Goal: Information Seeking & Learning: Learn about a topic

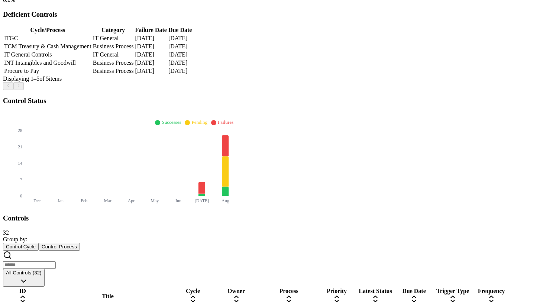
scroll to position [205, 0]
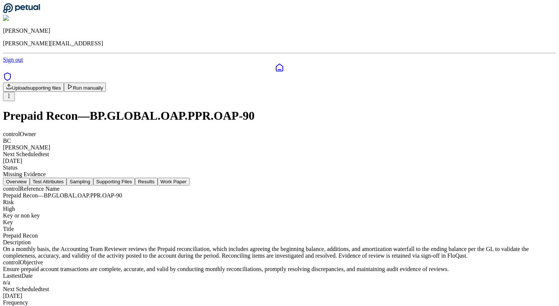
click at [157, 178] on button "Results" at bounding box center [146, 182] width 22 height 8
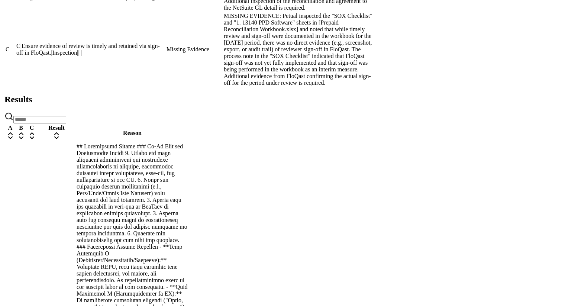
scroll to position [668, 0]
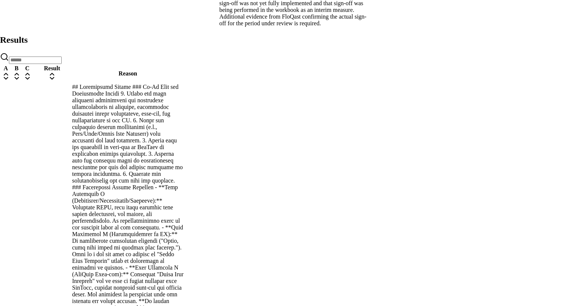
scroll to position [363, 0]
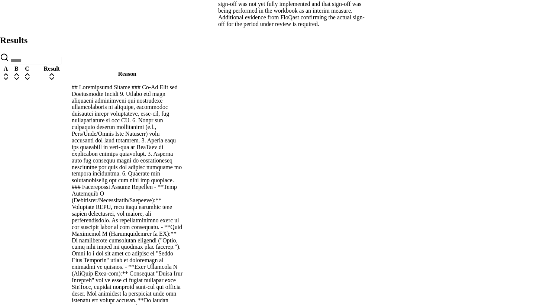
scroll to position [235, 0]
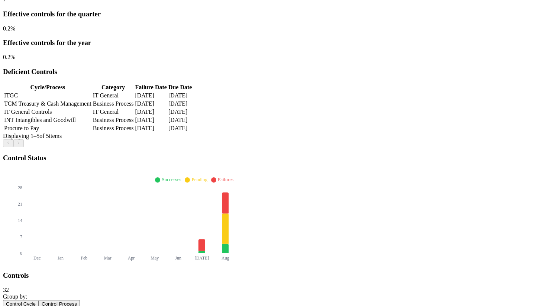
scroll to position [151, 0]
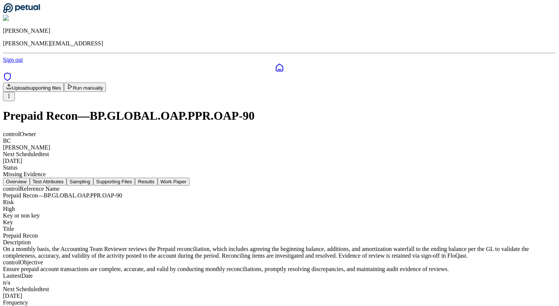
click at [157, 178] on button "Results" at bounding box center [146, 182] width 22 height 8
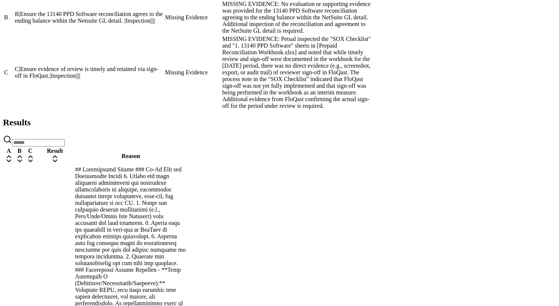
scroll to position [668, 0]
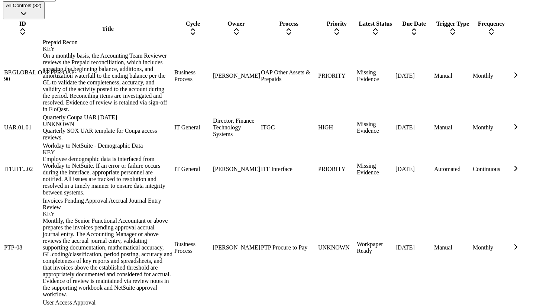
scroll to position [536, 0]
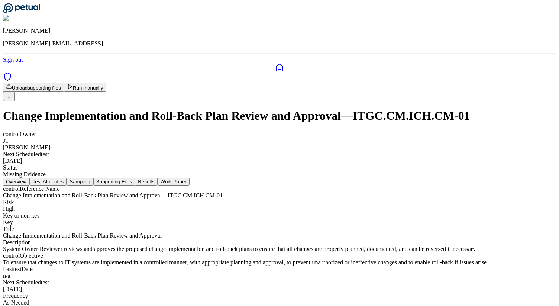
click at [157, 178] on button "Results" at bounding box center [146, 182] width 22 height 8
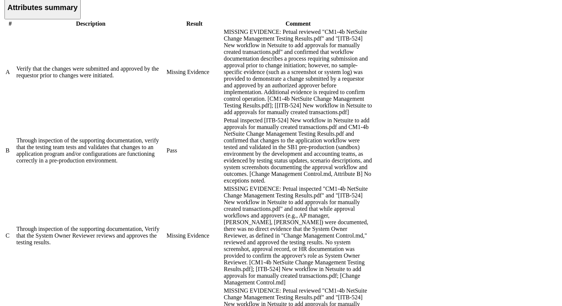
scroll to position [498, 0]
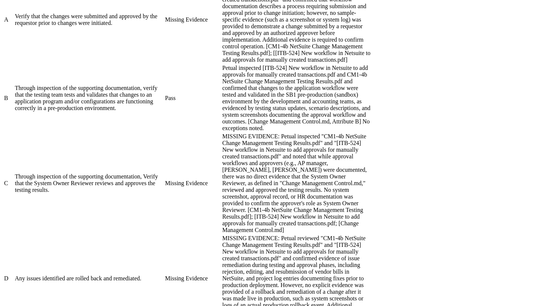
click at [164, 26] on div "Verify that the changes were submitted and approved by the requestor prior to c…" at bounding box center [89, 19] width 149 height 13
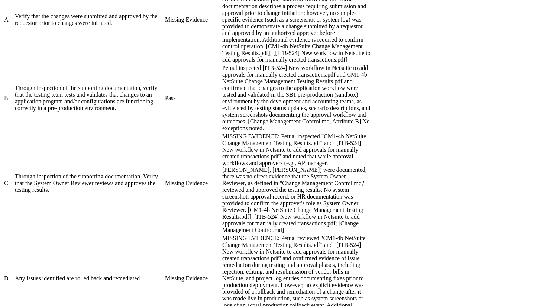
click at [371, 124] on div "Petual inspected [ITB-524] New workflow in Netsuite to add approvals for manual…" at bounding box center [296, 98] width 149 height 67
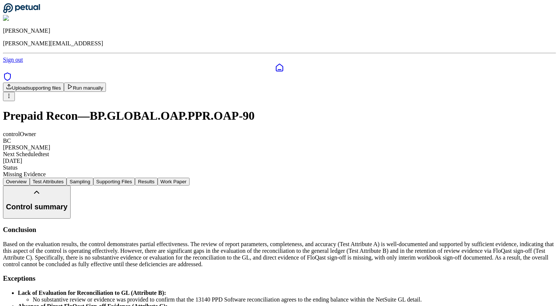
click at [33, 12] on icon at bounding box center [21, 8] width 37 height 10
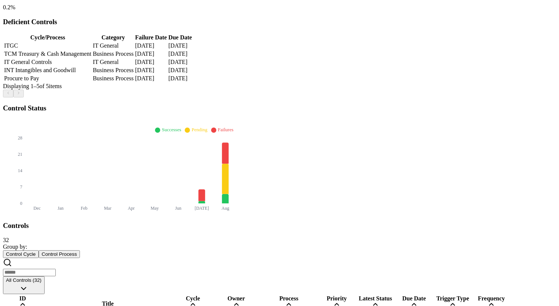
scroll to position [194, 0]
